Goal: Information Seeking & Learning: Learn about a topic

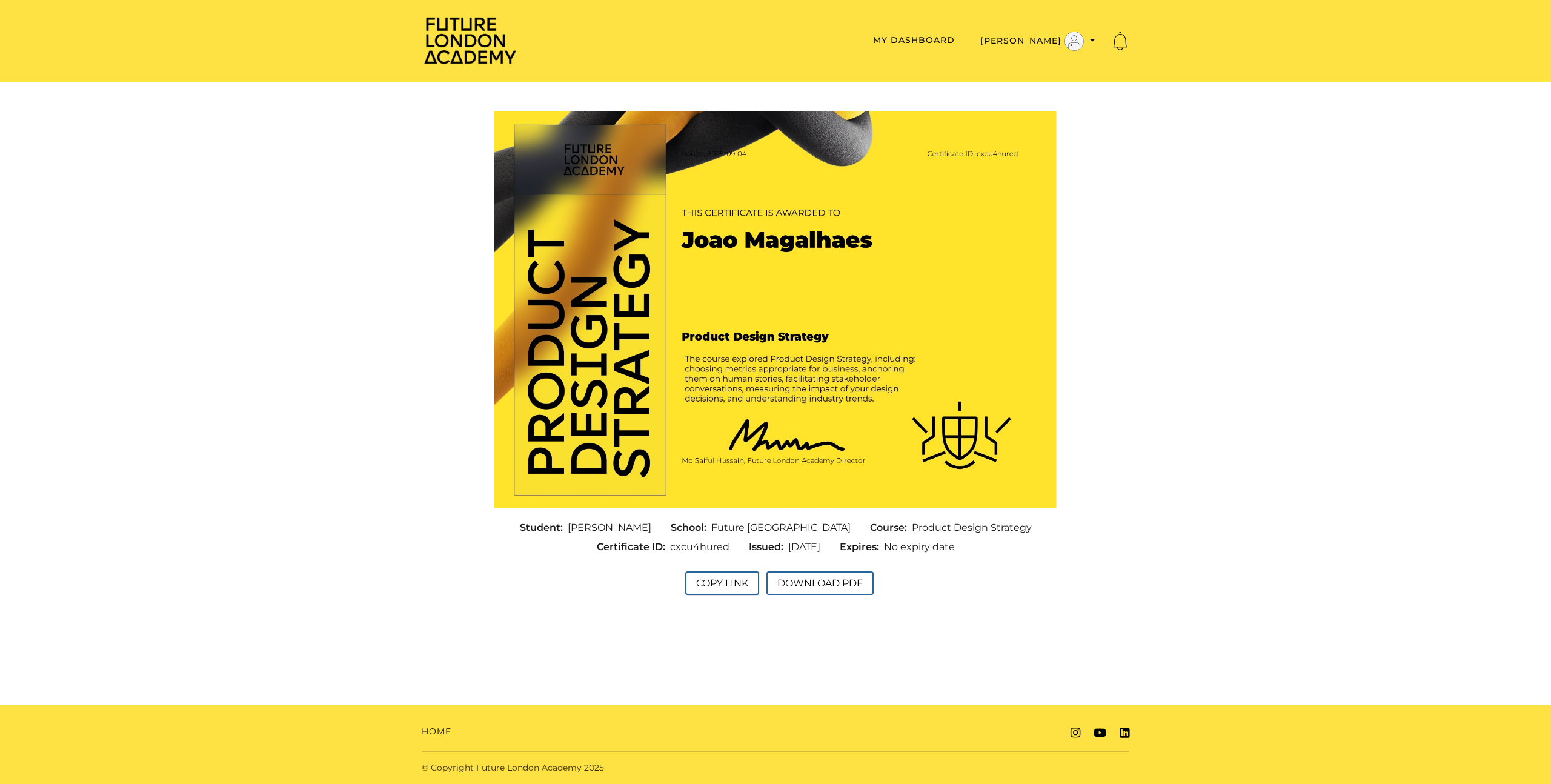
click at [725, 583] on button "Copy Link" at bounding box center [722, 583] width 74 height 24
click at [686, 549] on span "cxcu4hured" at bounding box center [700, 547] width 59 height 14
click at [721, 585] on button "Copy Link" at bounding box center [722, 583] width 74 height 24
click at [836, 591] on button "Download PDF" at bounding box center [820, 583] width 107 height 24
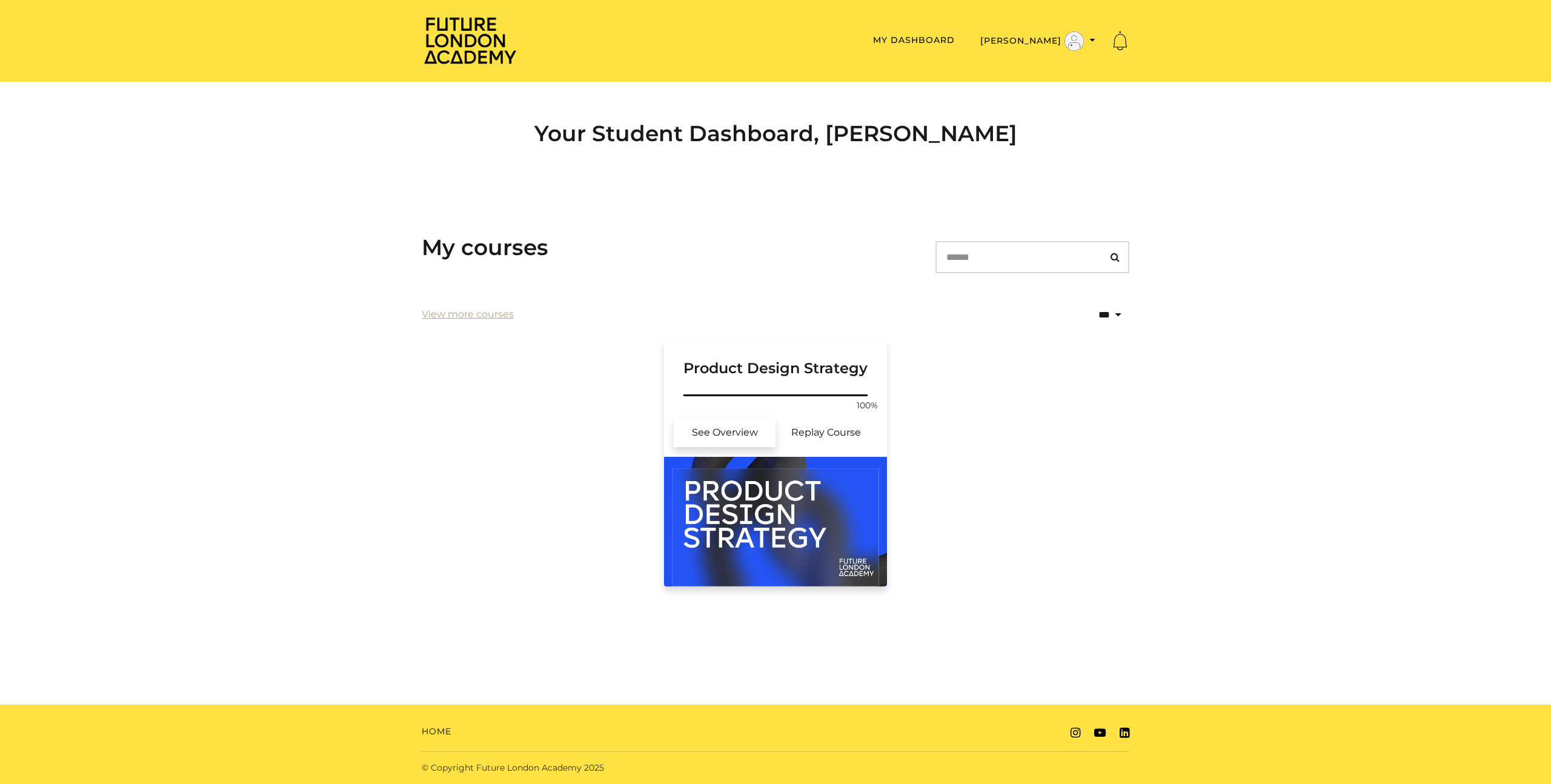
click at [713, 438] on link "See Overview" at bounding box center [725, 433] width 101 height 29
click at [741, 362] on h3 "Product Design Strategy" at bounding box center [776, 359] width 194 height 38
click at [473, 313] on link "View more courses" at bounding box center [467, 314] width 92 height 14
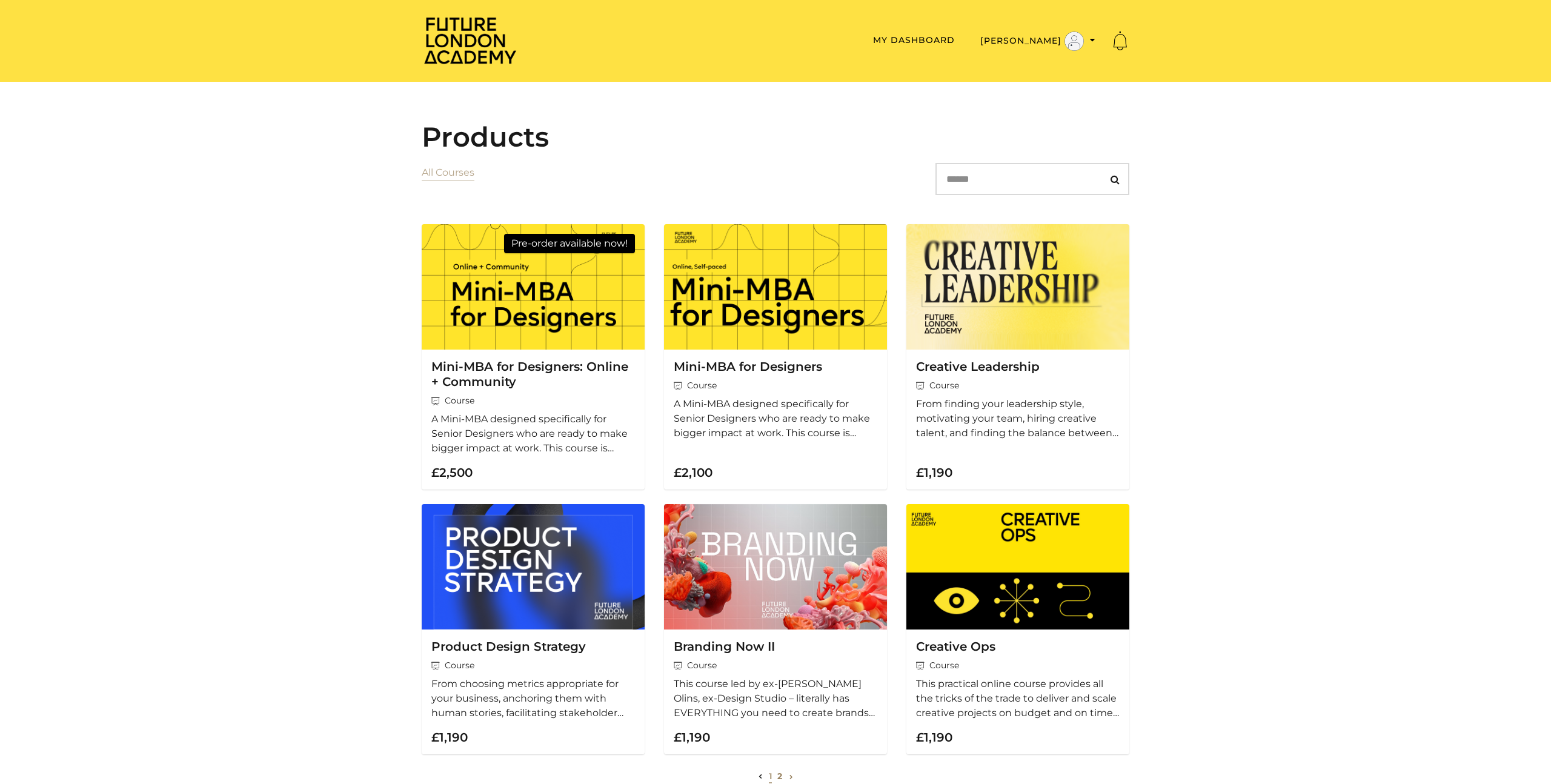
scroll to position [119, 0]
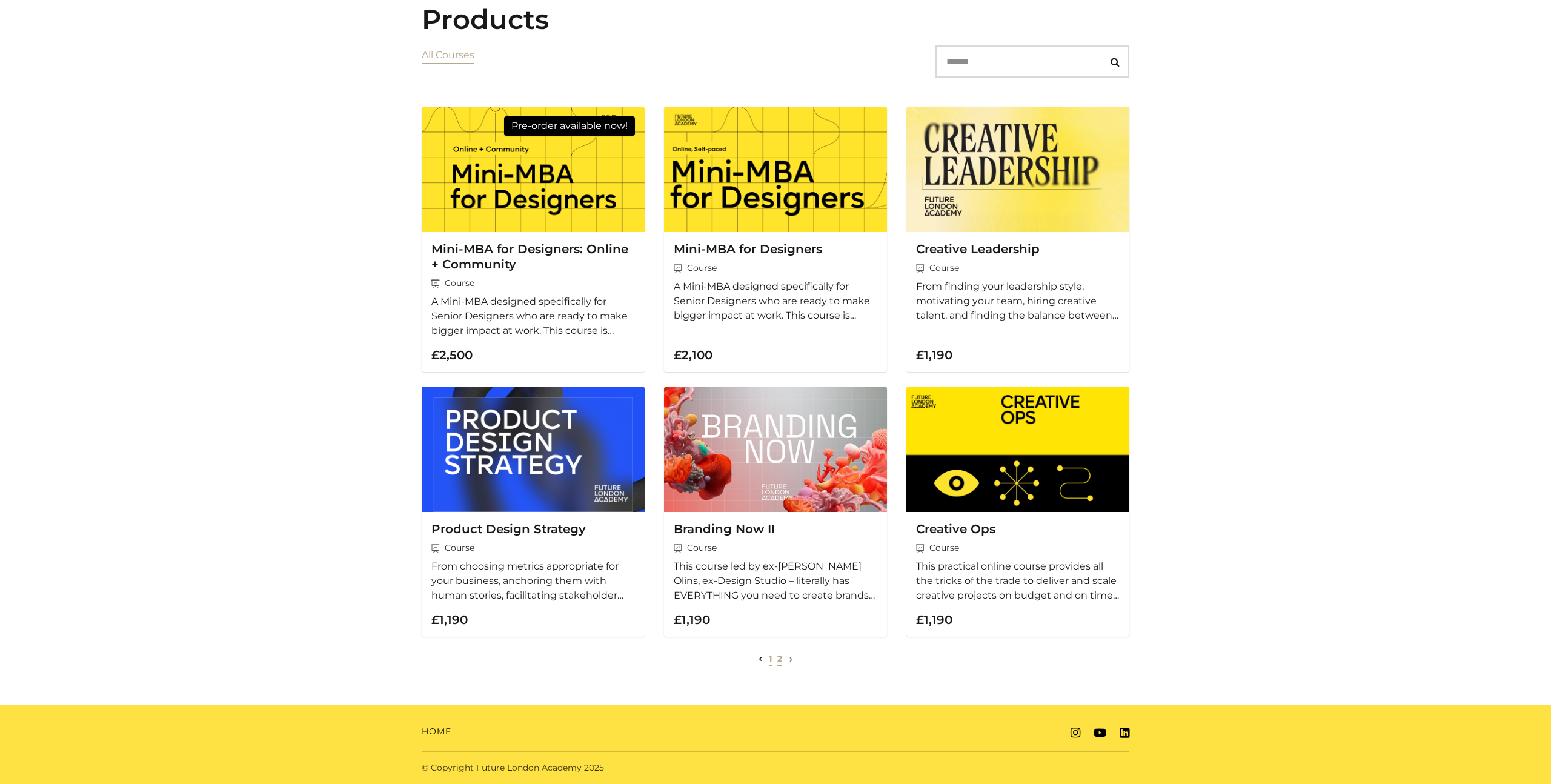
click at [782, 659] on li "2" at bounding box center [780, 659] width 8 height 14
click at [781, 659] on link "2" at bounding box center [780, 658] width 5 height 11
